Goal: Task Accomplishment & Management: Manage account settings

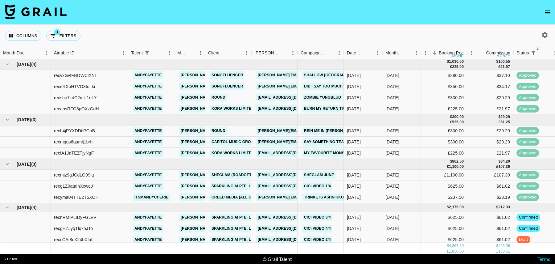
click at [547, 10] on icon "open drawer" at bounding box center [548, 12] width 6 height 4
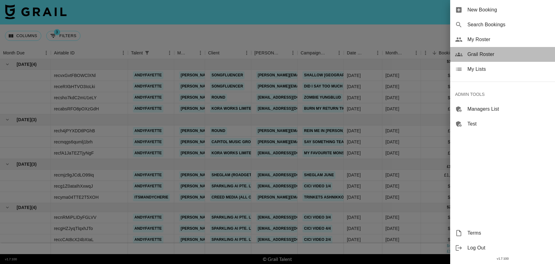
click at [480, 56] on span "Grail Roster" at bounding box center [509, 54] width 83 height 7
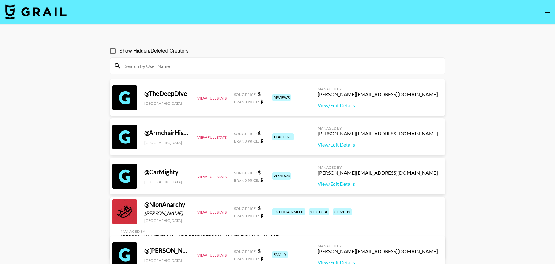
click at [193, 69] on input at bounding box center [281, 66] width 320 height 10
paste input "aishah"
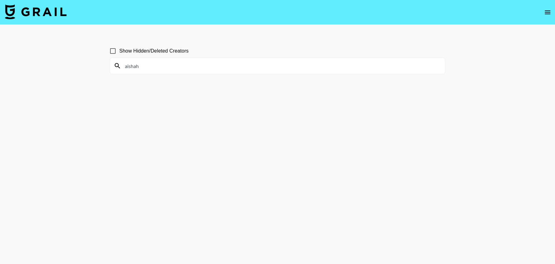
paste input "realalinnarosee"
paste input "julia_filippo"
paste input "summerxiriss"
paste input "notavaxreye"
paste input "leximarvell"
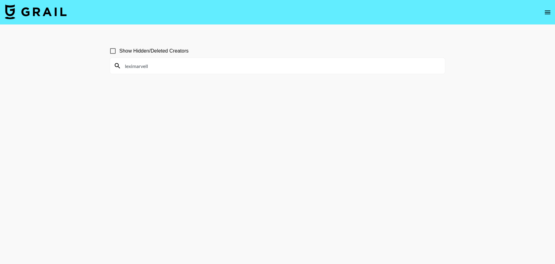
type input "leximarvell"
click at [50, 16] on img at bounding box center [36, 11] width 62 height 15
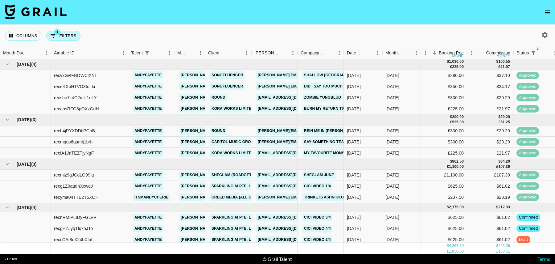
click at [67, 36] on button "3 Filters" at bounding box center [63, 36] width 34 height 10
select select "status"
select select "isNotAnyOf"
select select "status"
select select "isNotAnyOf"
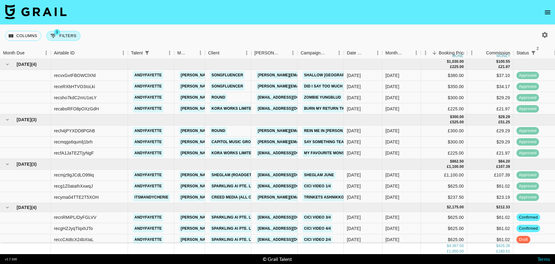
select select "talentName"
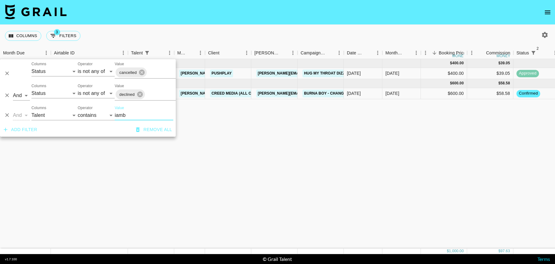
type input "iamb"
click at [429, 95] on div "$600.00" at bounding box center [444, 93] width 46 height 11
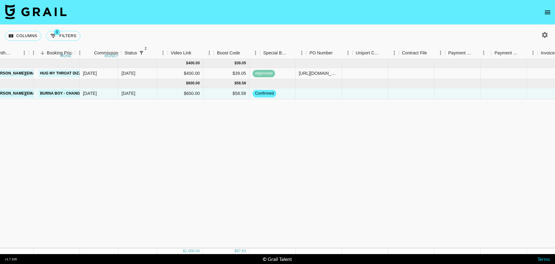
scroll to position [0, 446]
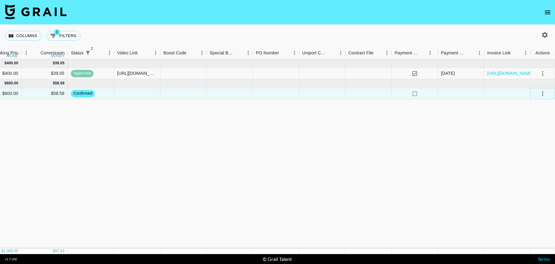
click at [544, 90] on icon "select merge strategy" at bounding box center [542, 93] width 7 height 7
click at [540, 128] on li "Draft Created" at bounding box center [535, 128] width 40 height 11
click at [338, 92] on div at bounding box center [322, 93] width 46 height 11
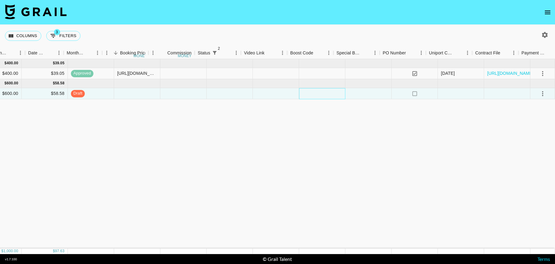
scroll to position [0, 0]
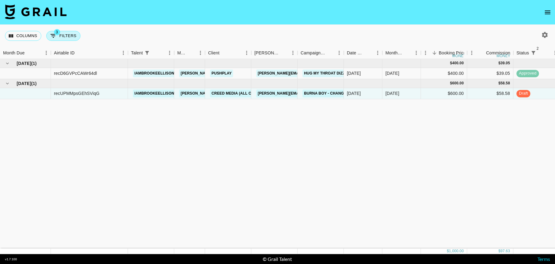
click at [64, 32] on button "3 Filters" at bounding box center [63, 36] width 34 height 10
select select "status"
select select "isNotAnyOf"
select select "status"
select select "isNotAnyOf"
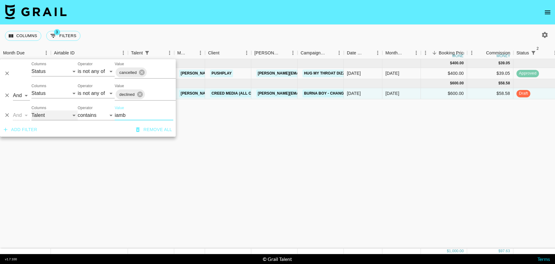
click at [57, 112] on select "Grail Platform ID Airtable ID Talent Manager Client [PERSON_NAME] Campaign (Typ…" at bounding box center [54, 115] width 46 height 10
select select "airtableId"
click at [31, 110] on select "Grail Platform ID Airtable ID Talent Manager Client [PERSON_NAME] Campaign (Typ…" at bounding box center [54, 115] width 46 height 10
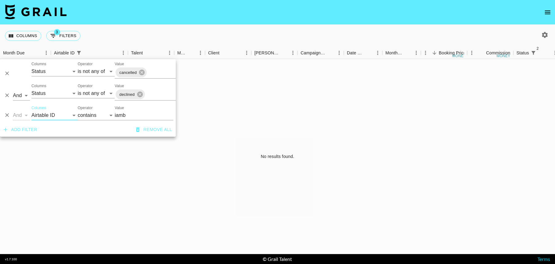
click at [127, 115] on input "iamb" at bounding box center [144, 115] width 59 height 10
paste input "VMGcRF"
type input "VMGcRF"
click at [544, 34] on icon "button" at bounding box center [545, 34] width 7 height 7
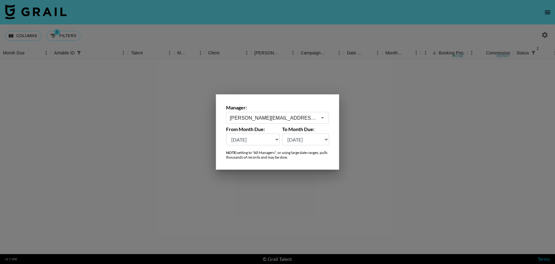
click at [241, 140] on select "[DATE] Aug '[DATE] Jun '[DATE] Apr '[DATE] Feb '[DATE] Dec '[DATE] Oct '[DATE] …" at bounding box center [253, 139] width 54 height 12
select select "[DATE]"
click at [226, 133] on select "[DATE] Aug '[DATE] Jun '[DATE] Apr '[DATE] Feb '[DATE] Dec '[DATE] Oct '[DATE] …" at bounding box center [253, 139] width 54 height 12
click at [369, 141] on div at bounding box center [277, 132] width 555 height 264
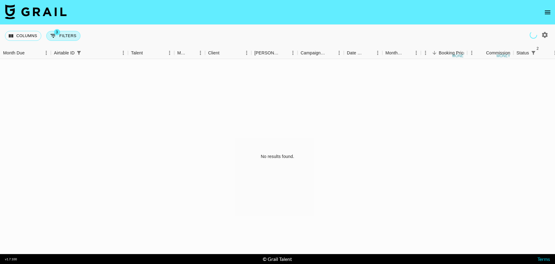
click at [67, 35] on button "3 Filters" at bounding box center [63, 36] width 34 height 10
select select "status"
select select "isNotAnyOf"
select select "status"
select select "isNotAnyOf"
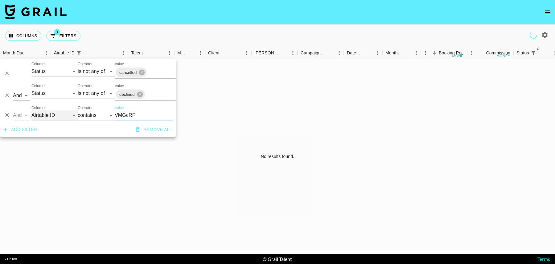
click at [60, 115] on select "Grail Platform ID Airtable ID Talent Manager Client [PERSON_NAME] Campaign (Typ…" at bounding box center [54, 115] width 46 height 10
select select "id"
click at [31, 110] on select "Grail Platform ID Airtable ID Talent Manager Client [PERSON_NAME] Campaign (Typ…" at bounding box center [54, 115] width 46 height 10
click at [204, 77] on div "No results found." at bounding box center [277, 156] width 555 height 195
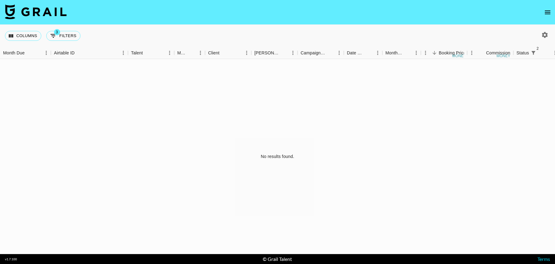
click at [547, 12] on icon "open drawer" at bounding box center [548, 12] width 6 height 4
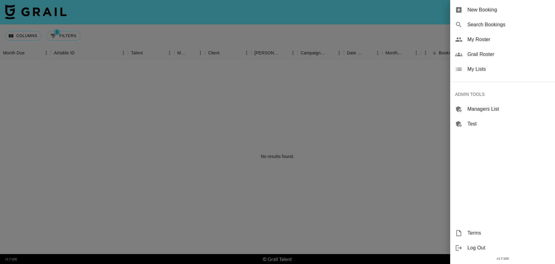
click at [496, 24] on span "Search Bookings" at bounding box center [509, 24] width 83 height 7
select select "id"
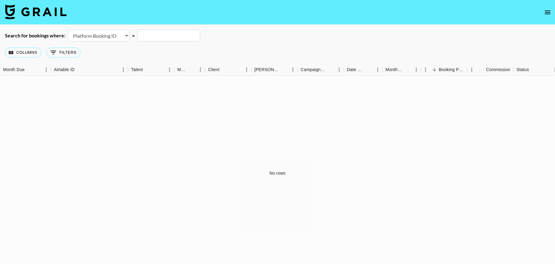
click at [162, 36] on input "text" at bounding box center [168, 36] width 63 height 12
paste input "VMGcRF"
click at [143, 39] on input "VMGcRF" at bounding box center [168, 36] width 63 height 12
click at [144, 31] on input "VMGcRF" at bounding box center [168, 36] width 63 height 12
type input "VMGcRF"
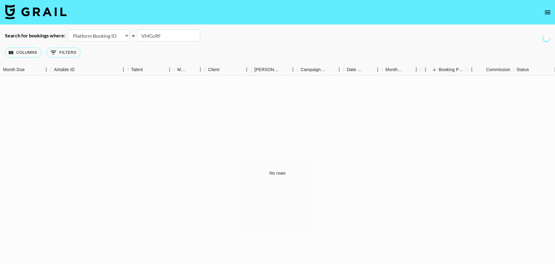
click at [115, 35] on select "Airtable Booking ID Platform Booking ID Platform Campaign ID" at bounding box center [99, 36] width 62 height 12
select select "airtableId"
click at [68, 30] on select "Airtable Booking ID Platform Booking ID Platform Campaign ID" at bounding box center [99, 36] width 62 height 12
click at [170, 37] on input "VMGcRF" at bounding box center [168, 36] width 63 height 12
drag, startPoint x: 168, startPoint y: 38, endPoint x: 132, endPoint y: 37, distance: 35.8
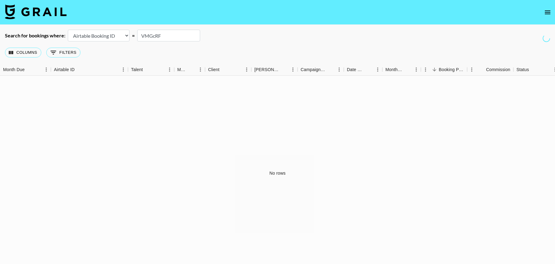
click at [132, 37] on div "Search for bookings where: Airtable Booking ID Platform Booking ID Platform Cam…" at bounding box center [277, 36] width 555 height 12
paste input "recmjz9gJCdLO99iq"
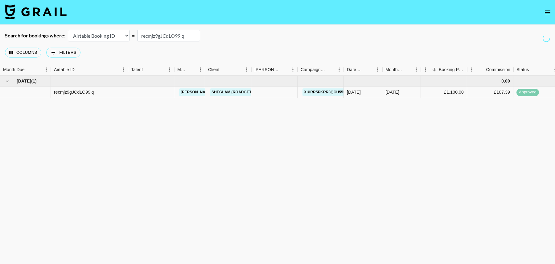
click at [286, 47] on div "Columns 0 Filters + Booking" at bounding box center [277, 52] width 555 height 22
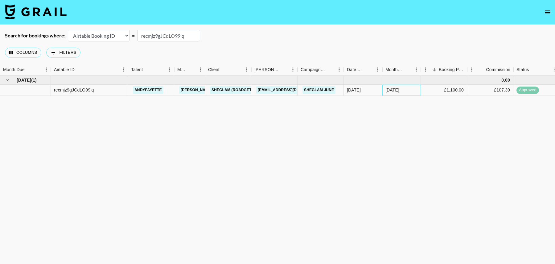
click at [414, 91] on div "[DATE]" at bounding box center [402, 90] width 39 height 11
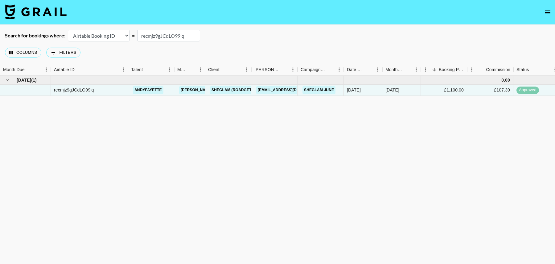
click at [156, 37] on input "recmjz9gJCdLO99iq" at bounding box center [168, 36] width 63 height 12
paste input "alyFfWDp8iLHiM"
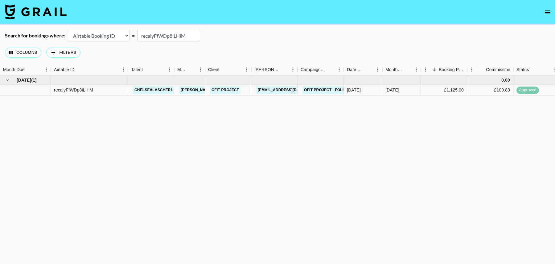
type input "recalyFfWDp8iLHiM"
click at [34, 10] on img at bounding box center [36, 11] width 62 height 15
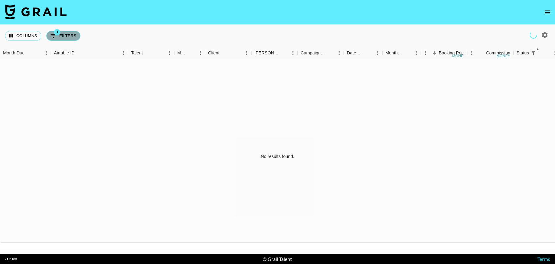
click at [69, 36] on button "3 Filters" at bounding box center [63, 36] width 34 height 10
select select "status"
select select "isNotAnyOf"
select select "status"
select select "isNotAnyOf"
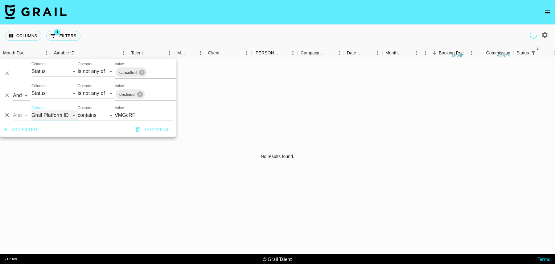
click at [44, 113] on select "Grail Platform ID Airtable ID Talent Manager Client [PERSON_NAME] Campaign (Typ…" at bounding box center [54, 115] width 46 height 10
select select "talentName"
click at [31, 110] on select "Grail Platform ID Airtable ID Talent Manager Client [PERSON_NAME] Campaign (Typ…" at bounding box center [54, 115] width 46 height 10
click at [128, 115] on input "VMGcRF" at bounding box center [144, 115] width 59 height 10
type input "jordynn"
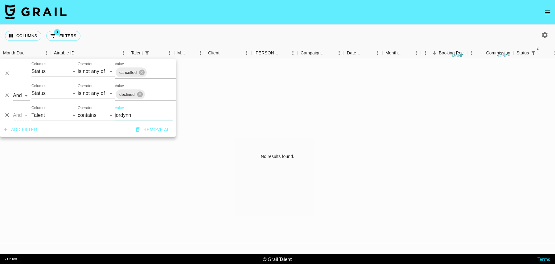
click at [544, 36] on icon "button" at bounding box center [546, 35] width 6 height 6
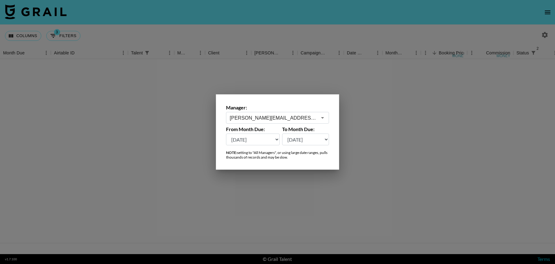
click at [259, 141] on select "[DATE] Aug '[DATE] Jun '[DATE] Apr '[DATE] Feb '[DATE] Dec '[DATE] Oct '[DATE] …" at bounding box center [253, 139] width 54 height 12
select select "[DATE]"
click at [226, 133] on select "[DATE] Aug '[DATE] Jun '[DATE] Apr '[DATE] Feb '[DATE] Dec '[DATE] Oct '[DATE] …" at bounding box center [253, 139] width 54 height 12
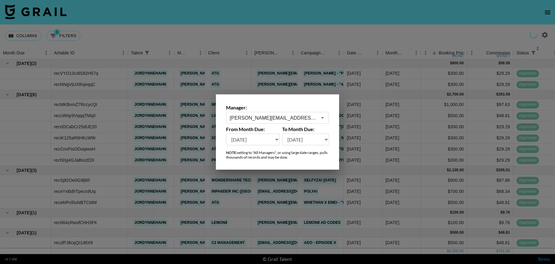
click at [231, 37] on div at bounding box center [277, 132] width 555 height 264
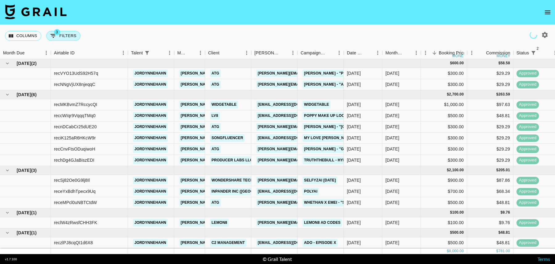
click at [60, 35] on button "3 Filters" at bounding box center [63, 36] width 34 height 10
select select "status"
select select "isNotAnyOf"
select select "status"
select select "isNotAnyOf"
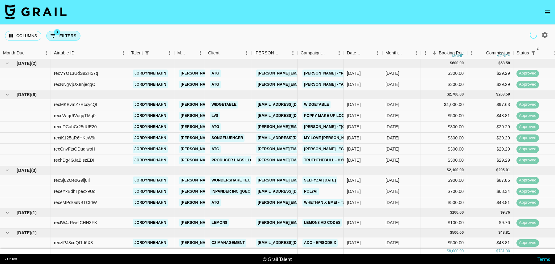
select select "talentName"
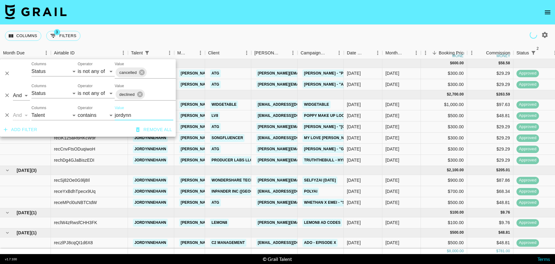
click at [29, 131] on button "Add filter" at bounding box center [20, 129] width 39 height 11
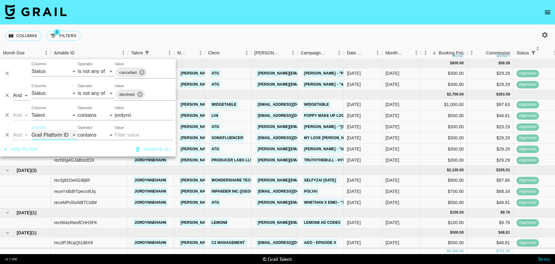
click at [40, 135] on select "Grail Platform ID Airtable ID Talent Manager Client [PERSON_NAME] Campaign (Typ…" at bounding box center [54, 135] width 46 height 10
select select "campaign"
click at [31, 130] on select "Grail Platform ID Airtable ID Talent Manager Client [PERSON_NAME] Campaign (Typ…" at bounding box center [54, 135] width 46 height 10
click at [124, 134] on input "Value" at bounding box center [144, 135] width 59 height 10
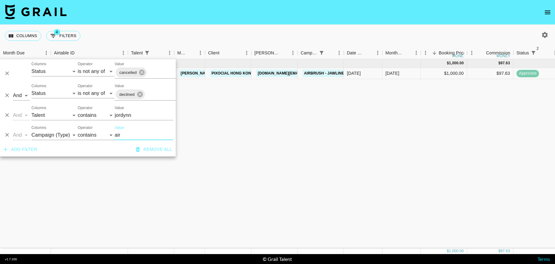
type input "air"
click at [414, 72] on div "[DATE]" at bounding box center [402, 73] width 39 height 11
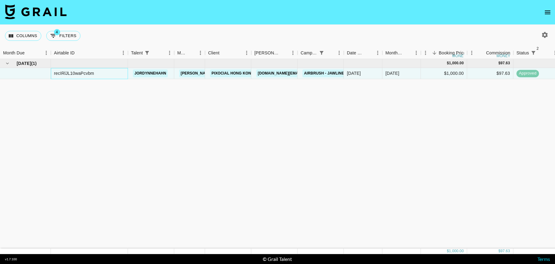
click at [89, 72] on div "recIRlJL10waPcvbm" at bounding box center [74, 73] width 40 height 6
copy div "recIRlJL10waPcvbm"
click at [59, 34] on button "4 Filters" at bounding box center [63, 36] width 34 height 10
select select "status"
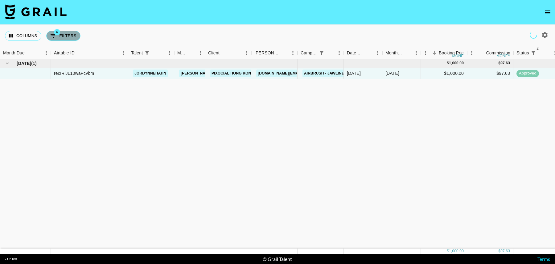
select select "isNotAnyOf"
select select "status"
select select "isNotAnyOf"
select select "talentName"
select select "campaign"
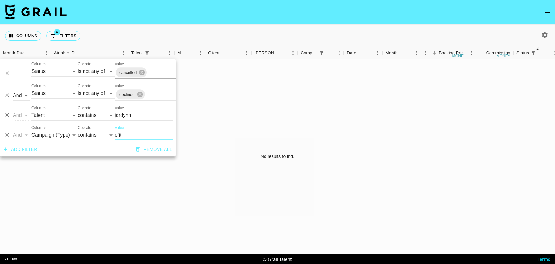
type input "ofit"
click at [130, 113] on input "jordynn" at bounding box center [144, 115] width 59 height 10
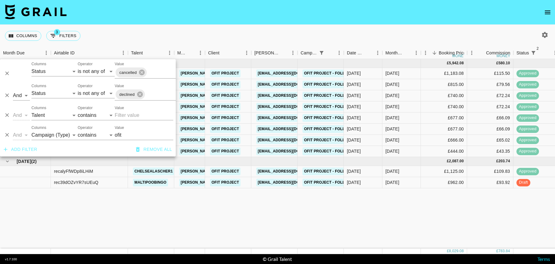
click at [352, 212] on div "[DATE] ( 8 ) £ 5,942.08 £ 580.10 recB3aihz7KSQWnkJ iamrubyjay [PERSON_NAME][EMA…" at bounding box center [500, 153] width 1001 height 189
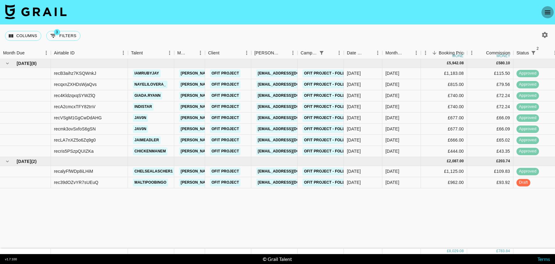
click at [547, 14] on icon "open drawer" at bounding box center [548, 12] width 6 height 4
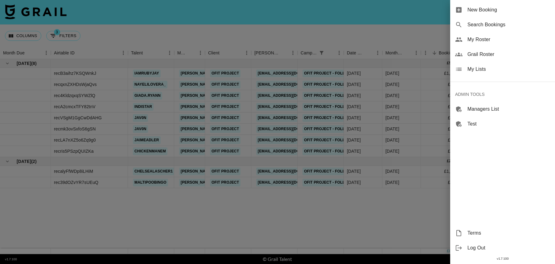
click at [516, 13] on span "New Booking" at bounding box center [509, 9] width 83 height 7
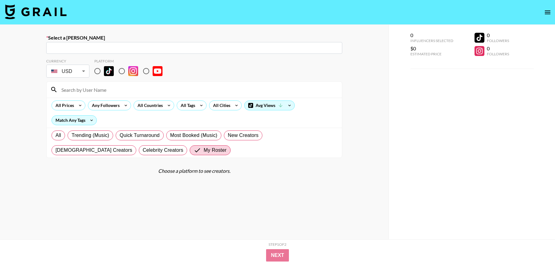
click at [239, 46] on input "text" at bounding box center [194, 47] width 289 height 7
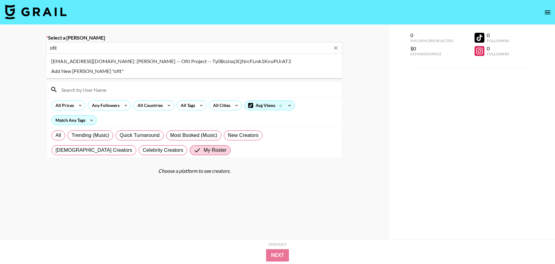
type input "[EMAIL_ADDRESS][DOMAIN_NAME]: [PERSON_NAME] -- Ofit Project -- Ty0Bcsloq3QNrcFL…"
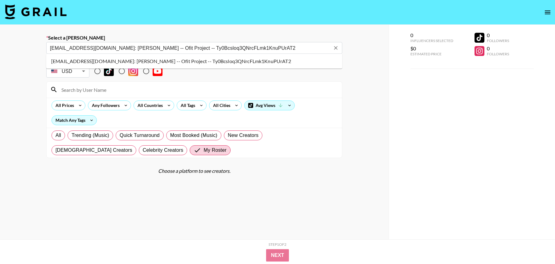
click at [105, 61] on li "[EMAIL_ADDRESS][DOMAIN_NAME]: [PERSON_NAME] -- Ofit Project -- Ty0Bcsloq3QNrcFL…" at bounding box center [194, 61] width 296 height 10
click at [98, 72] on input "radio" at bounding box center [97, 70] width 13 height 13
radio input "true"
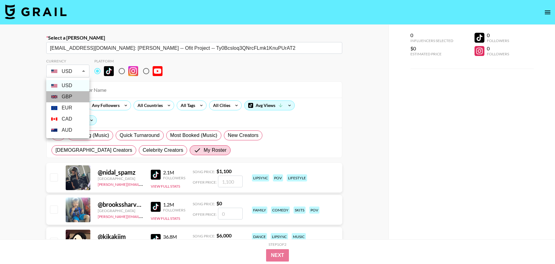
click at [73, 97] on li "GBP" at bounding box center [67, 96] width 43 height 11
type input "GBP"
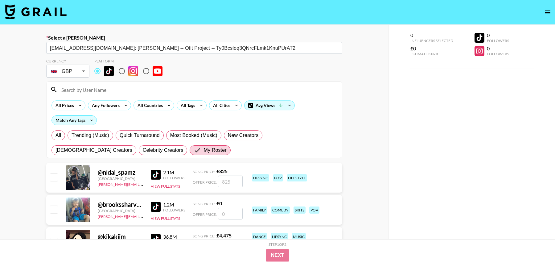
click at [88, 93] on input at bounding box center [198, 90] width 281 height 10
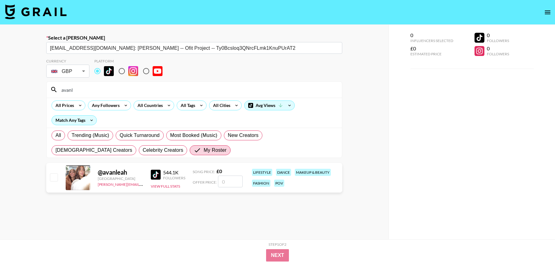
type input "avanl"
click at [235, 181] on input "number" at bounding box center [230, 181] width 25 height 12
checkbox input "true"
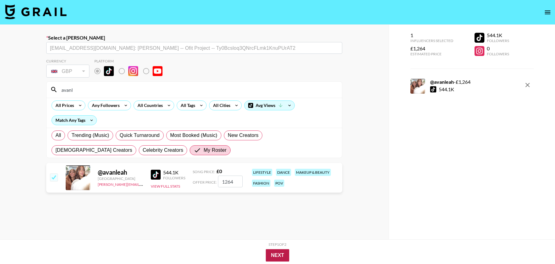
type input "1264"
click at [278, 254] on button "Next" at bounding box center [278, 255] width 24 height 12
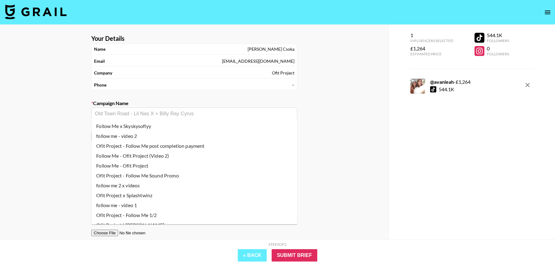
click at [214, 110] on input "text" at bounding box center [194, 113] width 199 height 7
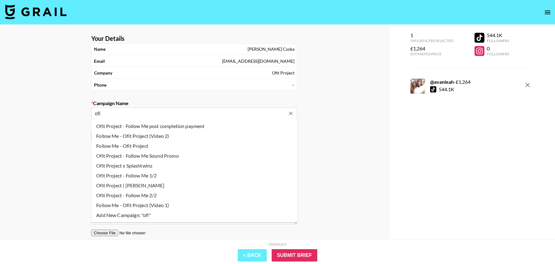
click at [128, 146] on li "Follow Me - Ofit Project" at bounding box center [194, 146] width 206 height 10
type input "Follow Me - Ofit Project"
type input "[URL][DOMAIN_NAME]"
type textarea "TikTok -- TikTok -- TikTok -- 1x TT song promo videos. Open brief with lip sync"
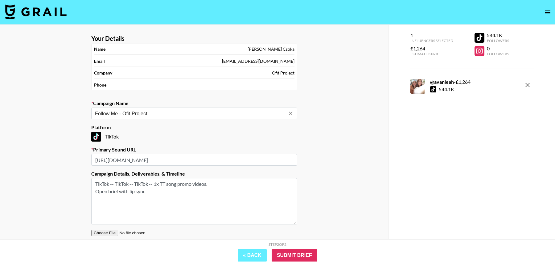
type input "Follow Me - Ofit Project"
click at [251, 194] on textarea "TikTok -- TikTok -- TikTok -- 1x TT song promo videos. Open brief with lip sync" at bounding box center [194, 201] width 206 height 46
click at [184, 200] on textarea "TikTok -- TikTok -- TikTok -- 1x TT song promo videos. Open brief with lip sync" at bounding box center [194, 201] width 206 height 46
click at [295, 254] on input "Submit Brief" at bounding box center [295, 255] width 46 height 12
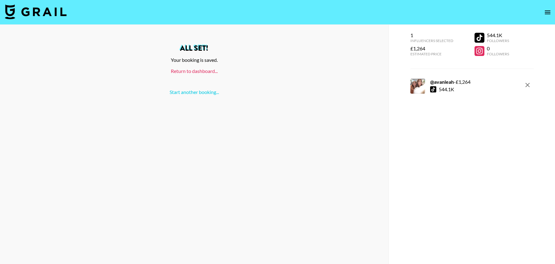
click at [197, 72] on link "Return to dashboard..." at bounding box center [194, 71] width 47 height 6
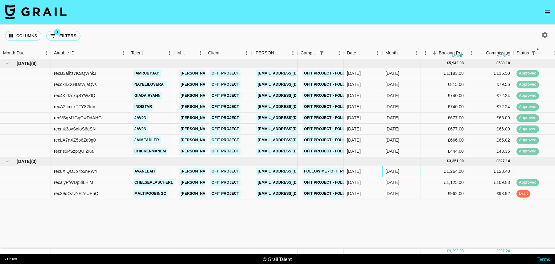
click at [421, 169] on div "[DATE]" at bounding box center [402, 171] width 39 height 11
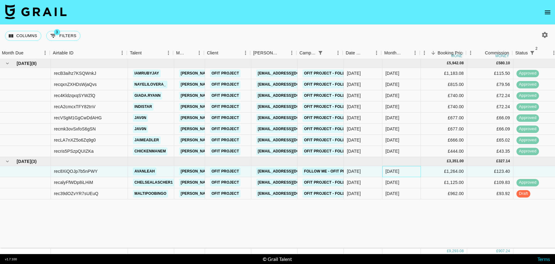
scroll to position [0, 446]
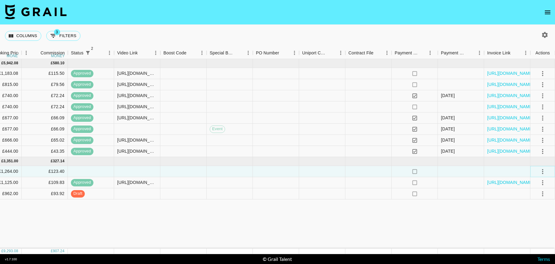
click at [542, 172] on icon "select merge strategy" at bounding box center [542, 171] width 7 height 7
click at [534, 183] on li "Confirm" at bounding box center [535, 184] width 40 height 11
click at [534, 207] on li "Draft Created" at bounding box center [535, 206] width 40 height 11
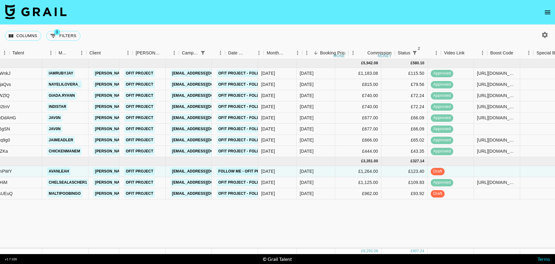
scroll to position [0, 0]
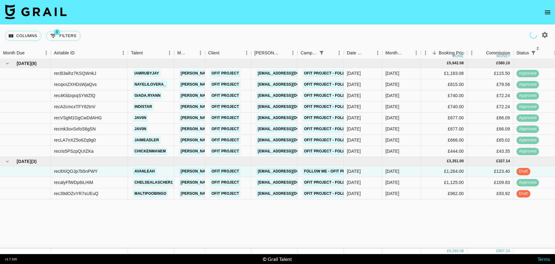
click at [545, 33] on icon "button" at bounding box center [546, 35] width 6 height 6
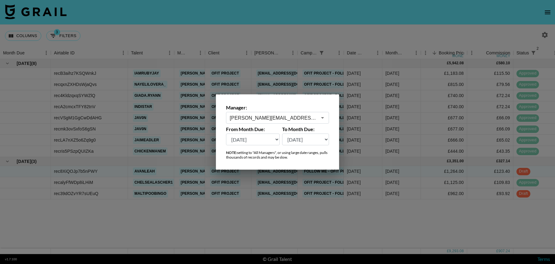
click at [256, 139] on select "[DATE] Aug '[DATE] Jun '[DATE] Apr '[DATE] Feb '[DATE] Dec '[DATE] Oct '[DATE] …" at bounding box center [253, 139] width 54 height 12
select select "[DATE]"
click at [226, 133] on select "[DATE] Aug '[DATE] Jun '[DATE] Apr '[DATE] Feb '[DATE] Dec '[DATE] Oct '[DATE] …" at bounding box center [253, 139] width 54 height 12
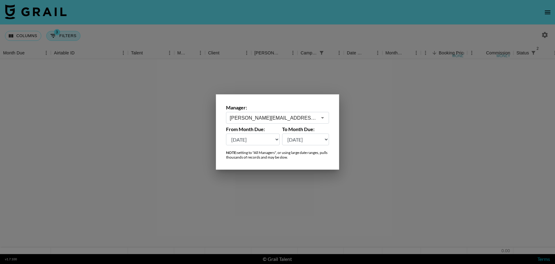
click at [85, 35] on div at bounding box center [277, 132] width 555 height 264
click at [60, 36] on button "3 Filters" at bounding box center [63, 36] width 34 height 10
select select "status"
select select "isNotAnyOf"
select select "status"
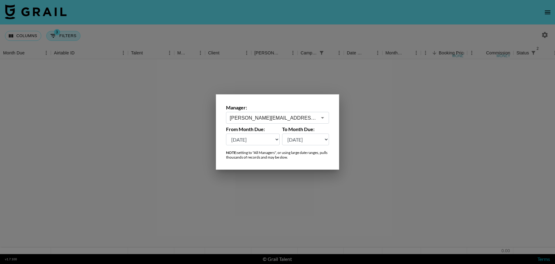
select select "isNotAnyOf"
select select "talentName"
select select "campaign"
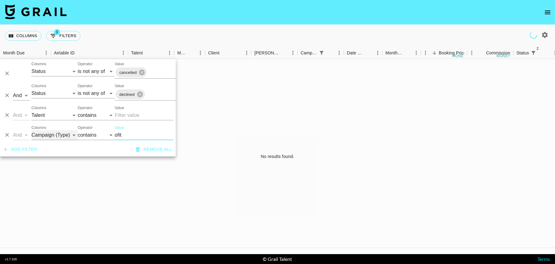
click at [45, 137] on select "Grail Platform ID Airtable ID Talent Manager Client [PERSON_NAME] Campaign (Typ…" at bounding box center [54, 135] width 46 height 10
click at [123, 138] on input "ofit" at bounding box center [144, 135] width 59 height 10
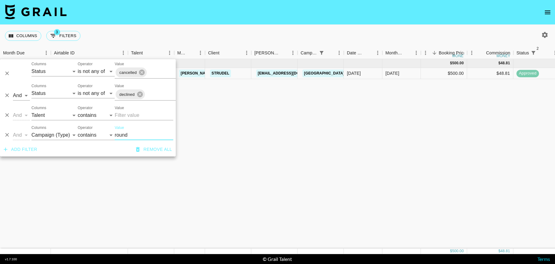
type input "round"
click at [64, 135] on select "Grail Platform ID Airtable ID Talent Manager Client [PERSON_NAME] Campaign (Typ…" at bounding box center [54, 135] width 46 height 10
select select "clientId"
click at [31, 130] on select "Grail Platform ID Airtable ID Talent Manager Client [PERSON_NAME] Campaign (Typ…" at bounding box center [54, 135] width 46 height 10
select select "is"
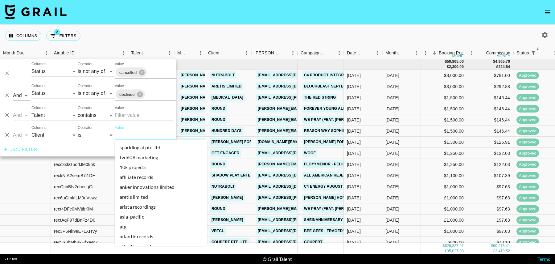
click at [131, 133] on input "Value" at bounding box center [156, 135] width 83 height 10
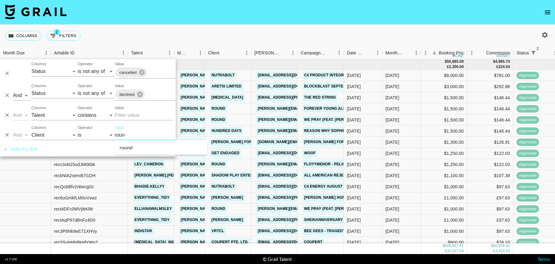
type input "round"
click at [142, 151] on li "round" at bounding box center [161, 147] width 93 height 10
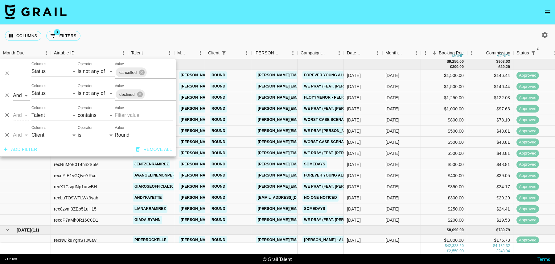
click at [383, 37] on div "Columns 3 Filters + Booking" at bounding box center [277, 36] width 555 height 22
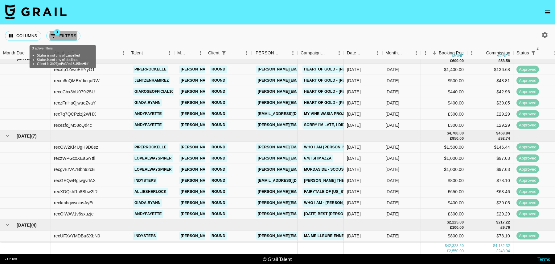
scroll to position [304, 0]
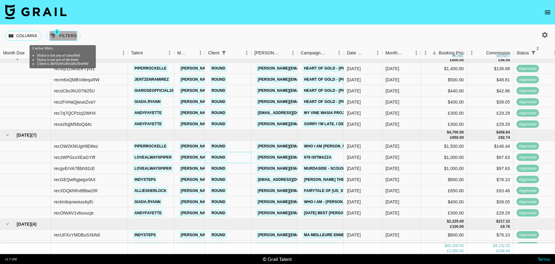
click at [242, 152] on div "Round" at bounding box center [228, 157] width 46 height 11
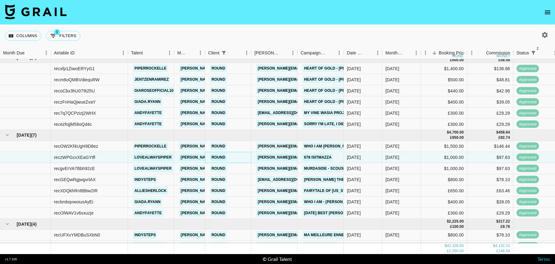
scroll to position [304, 446]
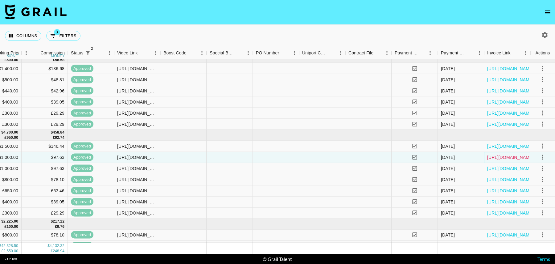
click at [521, 155] on link "https://in.xero.com/fWuUEsXIZB7MFPDv7WfPsmovtAyG1CduEDy2UiWJ" at bounding box center [511, 157] width 47 height 6
click at [495, 69] on link "https://in.xero.com/ZeXBKwAEtXxl5y1ODtfxj6D4MFaOtgPZmuXqrGCv" at bounding box center [511, 68] width 47 height 6
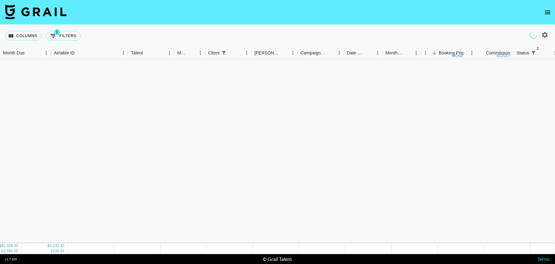
scroll to position [0, 0]
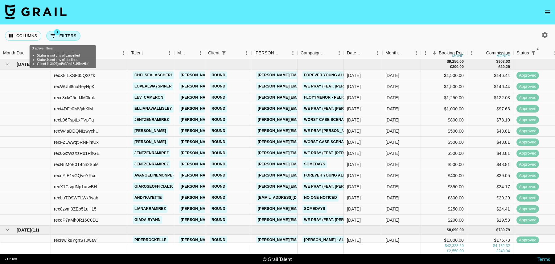
click at [60, 36] on button "3 Filters" at bounding box center [63, 36] width 34 height 10
select select "status"
select select "isNotAnyOf"
select select "status"
select select "isNotAnyOf"
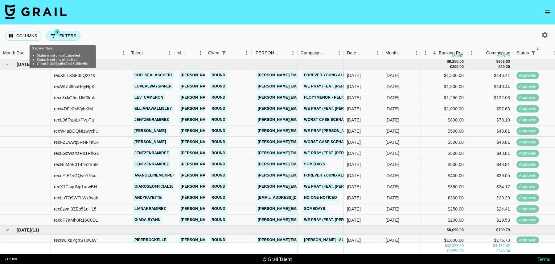
select select "talentName"
select select "clientId"
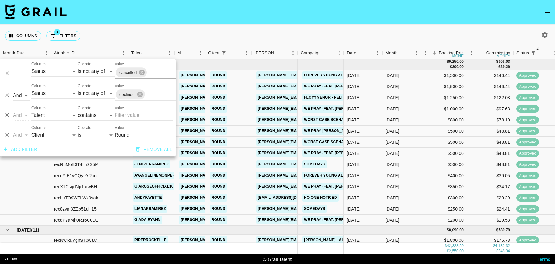
click at [150, 31] on div "Columns 3 Filters + Booking" at bounding box center [277, 36] width 555 height 22
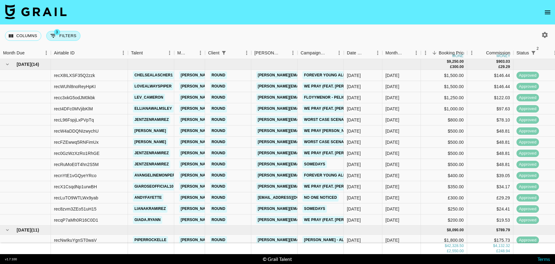
click at [73, 38] on button "3 Filters" at bounding box center [63, 36] width 34 height 10
select select "status"
select select "isNotAnyOf"
select select "status"
select select "isNotAnyOf"
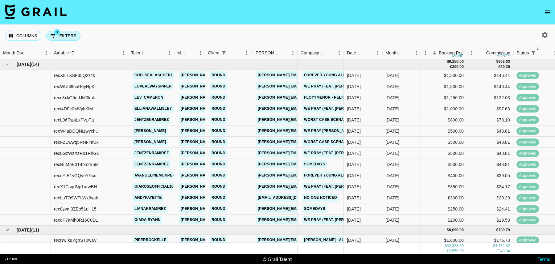
select select "talentName"
select select "clientId"
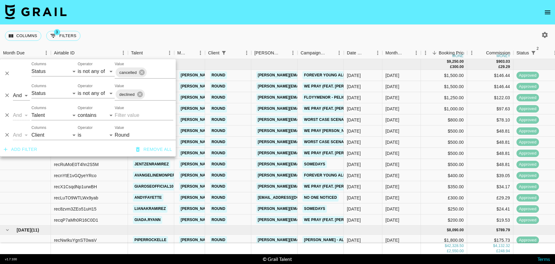
click at [425, 41] on div "Columns 3 Filters + Booking" at bounding box center [277, 36] width 555 height 22
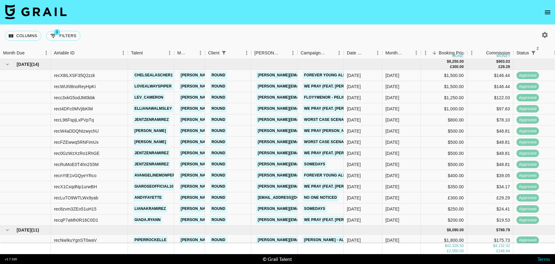
click at [540, 40] on div at bounding box center [545, 35] width 10 height 10
click at [543, 34] on icon "button" at bounding box center [546, 35] width 6 height 6
select select "[DATE]"
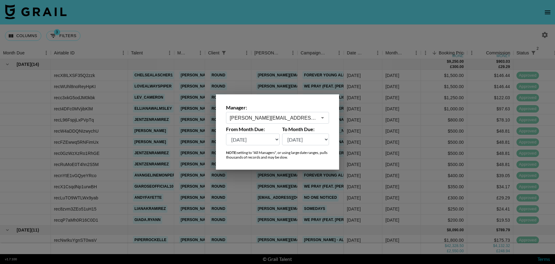
click at [252, 139] on select "[DATE] Aug '[DATE] Jun '[DATE] Apr '[DATE] Feb '[DATE] Dec '[DATE] Oct '[DATE] …" at bounding box center [253, 139] width 54 height 12
click at [193, 34] on div at bounding box center [277, 132] width 555 height 264
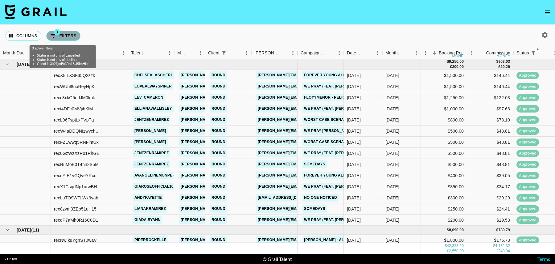
click at [57, 35] on span "3" at bounding box center [57, 32] width 6 height 6
select select "status"
select select "isNotAnyOf"
select select "status"
select select "isNotAnyOf"
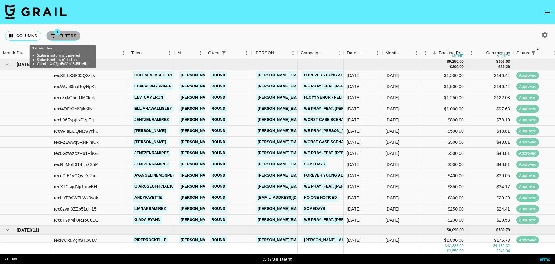
select select "talentName"
select select "clientId"
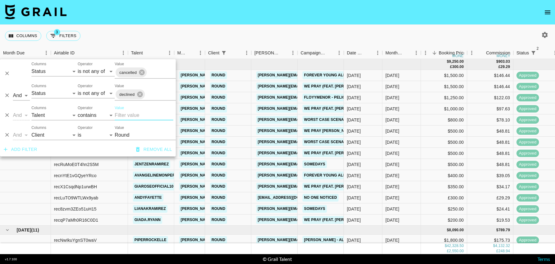
click at [119, 115] on input "Value" at bounding box center [144, 115] width 59 height 10
type input "indy"
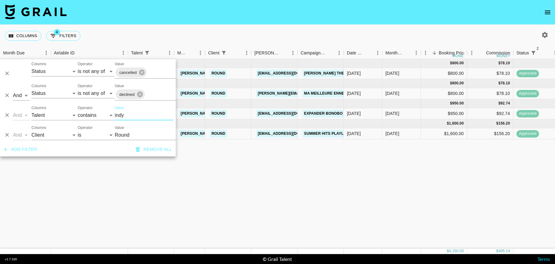
scroll to position [0, 0]
type input "Round"
type input "indy"
click at [412, 135] on div "[DATE]" at bounding box center [402, 133] width 39 height 11
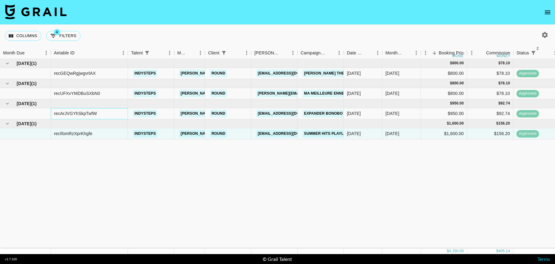
click at [81, 113] on div "recArJVGYhSkpTwfW" at bounding box center [75, 113] width 43 height 6
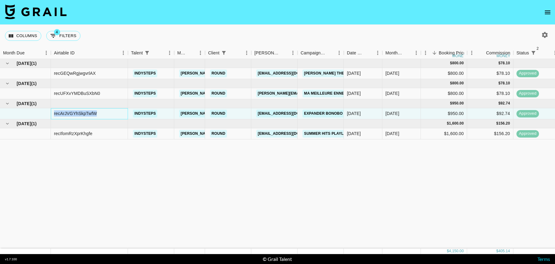
copy div "recArJVGYhSkpTwfW"
click at [66, 37] on button "4 Filters" at bounding box center [63, 36] width 34 height 10
select select "status"
select select "isNotAnyOf"
select select "status"
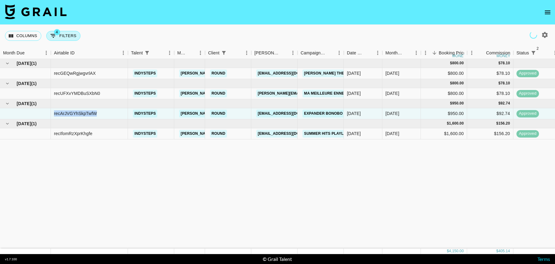
select select "isNotAnyOf"
select select "talentName"
select select "clientId"
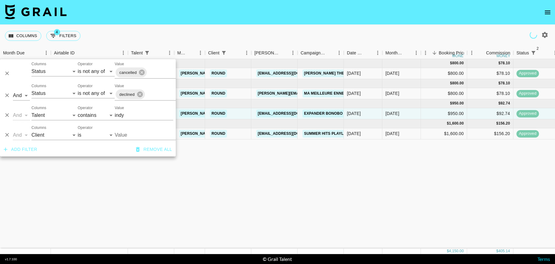
type input "Round"
click at [127, 114] on input "indy" at bounding box center [144, 115] width 59 height 10
type input "anis"
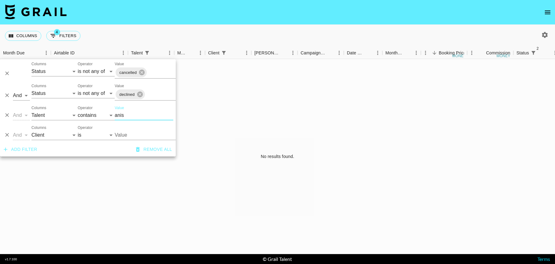
type input "Round"
type input "anis"
click at [6, 136] on icon "Delete" at bounding box center [7, 135] width 6 height 6
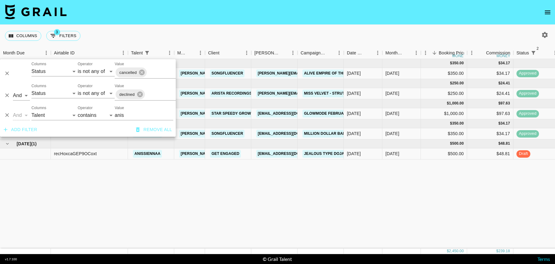
click at [545, 30] on div at bounding box center [545, 35] width 10 height 10
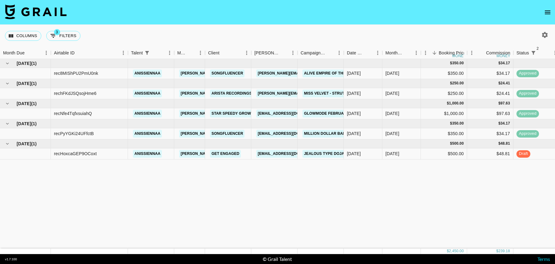
click at [545, 34] on icon "button" at bounding box center [545, 34] width 7 height 7
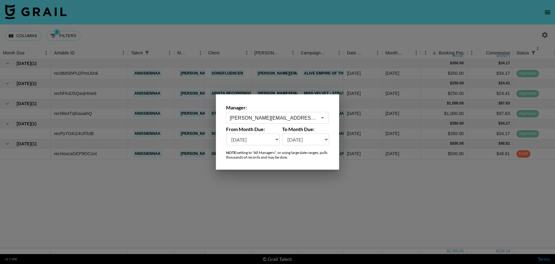
click at [265, 144] on select "[DATE] Aug '[DATE] Jun '[DATE] Apr '[DATE] Feb '[DATE] Dec '[DATE] Oct '[DATE] …" at bounding box center [253, 139] width 54 height 12
select select "[DATE]"
click at [226, 133] on select "[DATE] Aug '[DATE] Jun '[DATE] Apr '[DATE] Feb '[DATE] Dec '[DATE] Oct '[DATE] …" at bounding box center [253, 139] width 54 height 12
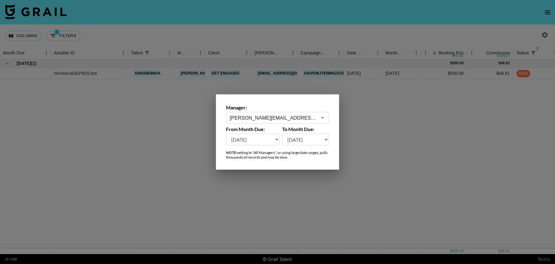
click at [274, 183] on div at bounding box center [277, 132] width 555 height 264
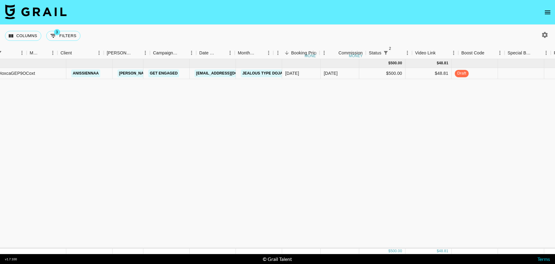
scroll to position [0, 191]
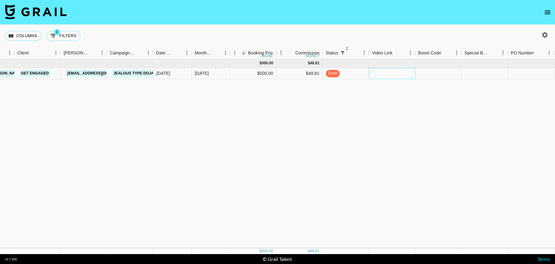
click at [376, 72] on div at bounding box center [392, 73] width 46 height 11
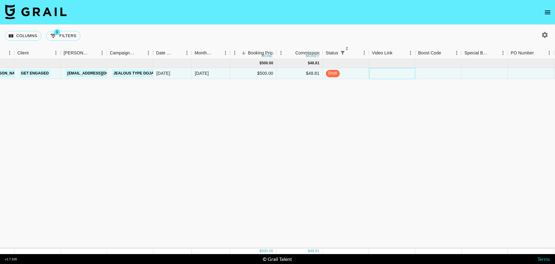
click at [376, 72] on div at bounding box center [392, 73] width 46 height 11
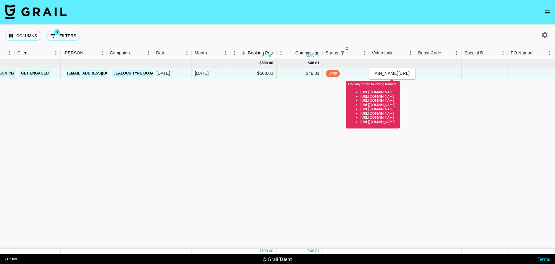
type input "tiktok.com/@anissiennaa/video/7545943106730888478?_t=ZP-8zQV3VRe8wY&_r=1"
click at [431, 74] on div at bounding box center [439, 73] width 46 height 11
click at [441, 71] on div at bounding box center [439, 73] width 46 height 11
click at [397, 75] on input "tiktok.com/@anissiennaa/video/7545943106730888478?_t=ZP-8zQV3VRe8wY&_r=1" at bounding box center [392, 73] width 45 height 5
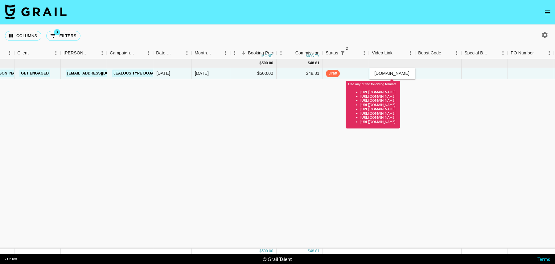
click at [397, 75] on input "tiktok.com/@anissiennaa/video/7545943106730888478?_t=ZP-8zQV3VRe8wY&_r=1" at bounding box center [392, 73] width 45 height 5
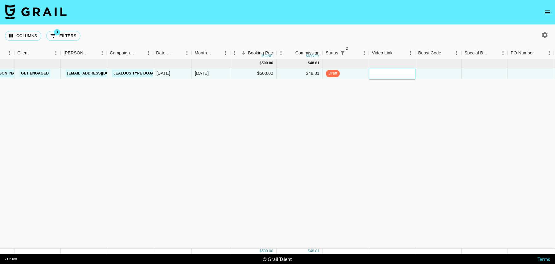
paste input "https://www.tiktok.com/t/ZP8B3eaRV/"
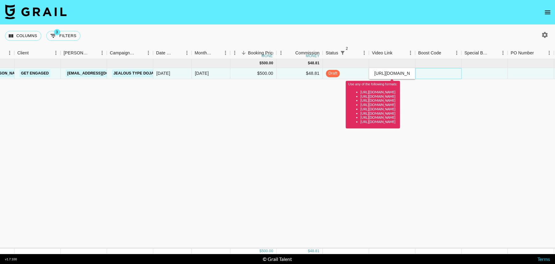
click at [432, 71] on div at bounding box center [439, 73] width 46 height 11
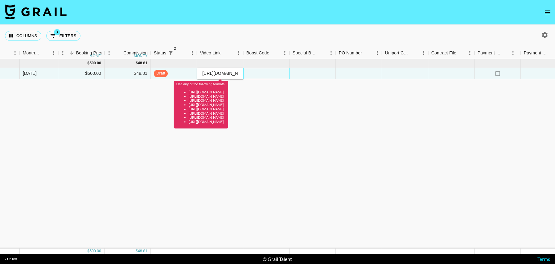
scroll to position [0, 446]
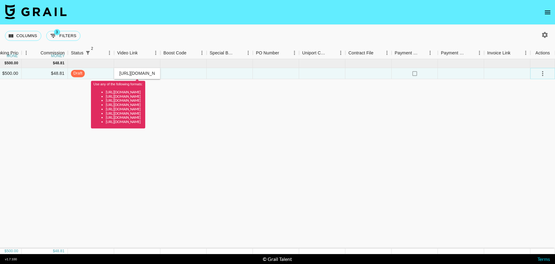
click at [544, 74] on icon "select merge strategy" at bounding box center [542, 73] width 7 height 7
click at [537, 132] on div "Approve" at bounding box center [529, 130] width 19 height 7
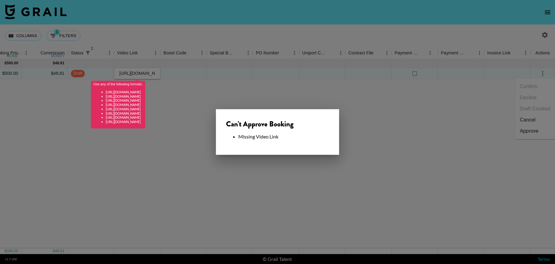
click at [255, 90] on div at bounding box center [277, 132] width 555 height 264
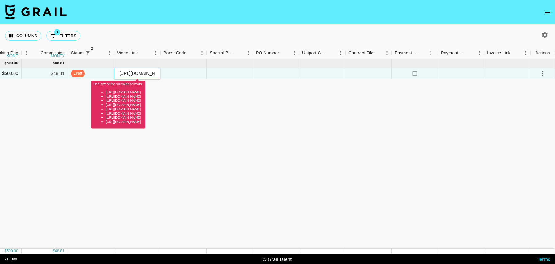
click at [151, 70] on div "https://www.tiktok.com/t/ZP8B3eaRV/" at bounding box center [137, 73] width 46 height 11
click at [144, 73] on input "https://www.tiktok.com/t/ZP8B3eaRV/" at bounding box center [136, 73] width 45 height 5
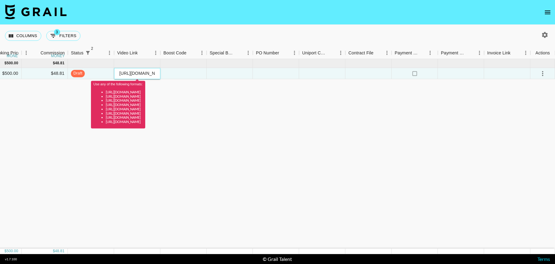
paste input "tiktok.com/@anissiennaa/video/7545943106730888478?_t=ZP-8zQV3VRe8wY&_r=1"
click at [211, 72] on div at bounding box center [230, 73] width 46 height 11
click at [154, 71] on input "tiktok.com/@anissiennaa/video/7545943106730888478" at bounding box center [136, 73] width 45 height 5
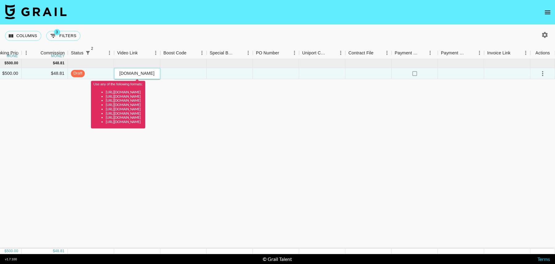
click at [146, 71] on input "tiktok.com/@anissiennaa/video/7545943106730888478" at bounding box center [136, 73] width 45 height 5
drag, startPoint x: 137, startPoint y: 75, endPoint x: 100, endPoint y: 74, distance: 37.4
click at [100, 74] on div "recHoxcaGEP9OCoxt anissiennaa tancredi@grail-talent.com Get Engaged edufine@get…" at bounding box center [54, 73] width 1001 height 11
paste input "https://www.tiktok.com/@anissiennaa/video/7545943106730888478?_r=1&_t=ZP-8zQV3V…"
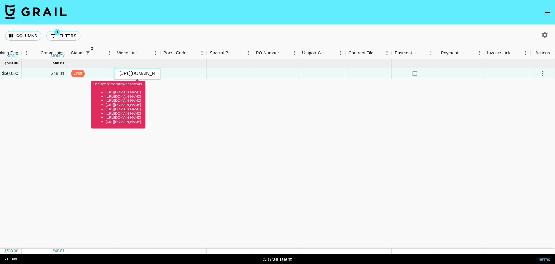
scroll to position [0, 155]
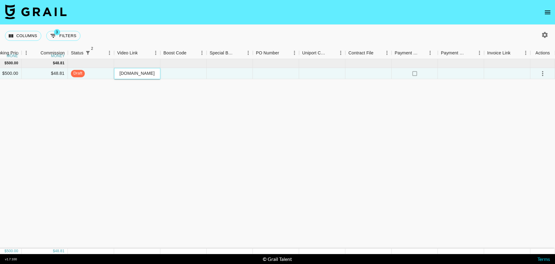
type input "https://www.tiktok.com/@anissiennaa/video/7545943106730888478?_r=1&_t=ZP-8zQV3V…"
click at [543, 73] on icon "select merge strategy" at bounding box center [543, 73] width 1 height 5
click at [530, 133] on div "Approve" at bounding box center [529, 130] width 19 height 7
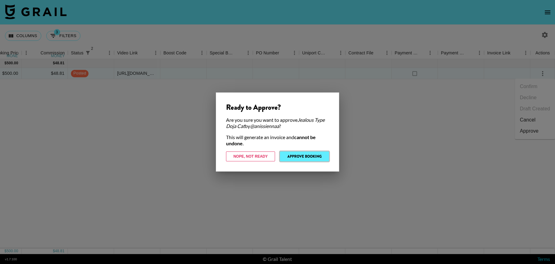
click at [309, 156] on button "Approve Booking" at bounding box center [304, 156] width 49 height 10
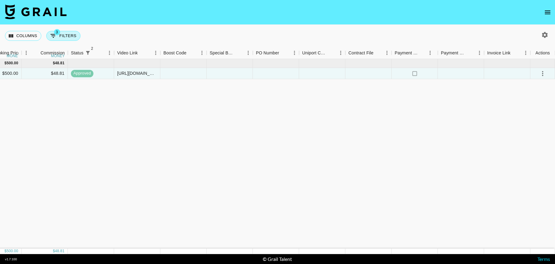
click at [69, 38] on button "3 Filters" at bounding box center [63, 36] width 34 height 10
select select "status"
select select "isNotAnyOf"
select select "status"
select select "isNotAnyOf"
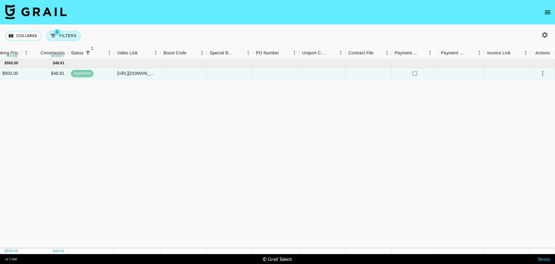
select select "talentName"
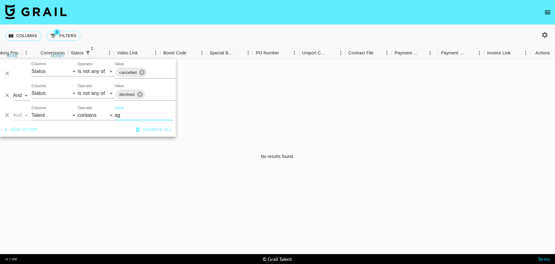
type input "a"
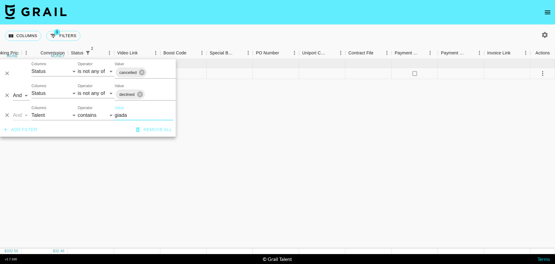
type input "giada"
click at [235, 119] on div "Sep '25 ( 1 ) $ 332.50 $ 32.46 recSPBRVt11mrGW6r giada.ryann tancredi@grail-tal…" at bounding box center [54, 153] width 1001 height 189
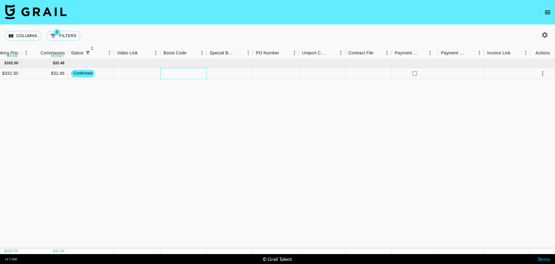
click at [206, 76] on div at bounding box center [183, 73] width 46 height 11
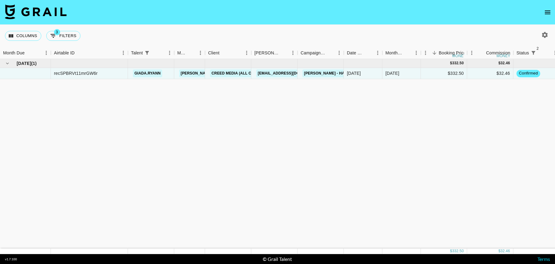
scroll to position [0, 446]
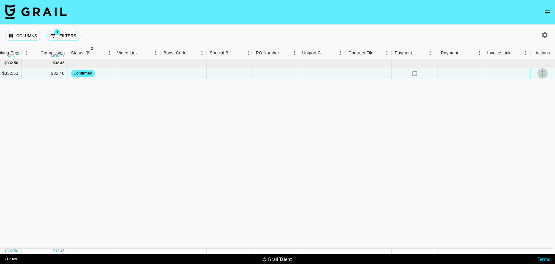
click at [538, 71] on button "select merge strategy" at bounding box center [543, 73] width 10 height 10
click at [543, 107] on li "Draft Created" at bounding box center [535, 108] width 40 height 11
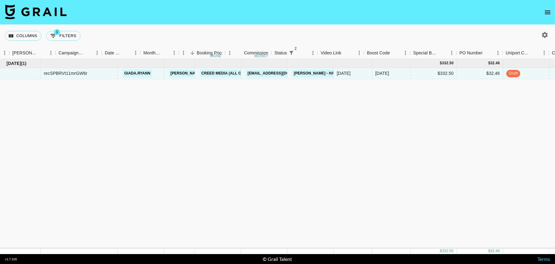
scroll to position [0, 0]
